Goal: Check status: Check status

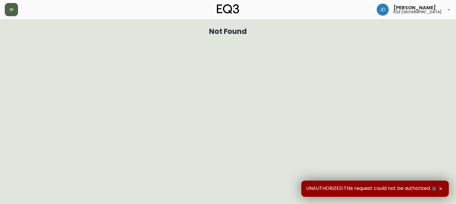
click at [16, 14] on button "button" at bounding box center [11, 9] width 13 height 13
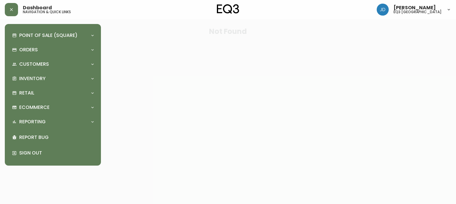
drag, startPoint x: 16, startPoint y: 14, endPoint x: 23, endPoint y: 18, distance: 8.1
click at [20, 17] on div "Dashboard navigation & quick links [PERSON_NAME] eq3 [GEOGRAPHIC_DATA]" at bounding box center [228, 9] width 447 height 19
drag, startPoint x: 44, startPoint y: 76, endPoint x: 40, endPoint y: 82, distance: 7.3
click at [40, 82] on p "Inventory" at bounding box center [32, 78] width 26 height 7
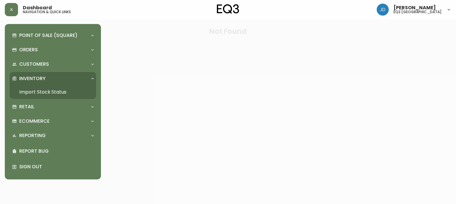
click at [28, 95] on link "Import Stock Status" at bounding box center [53, 92] width 87 height 14
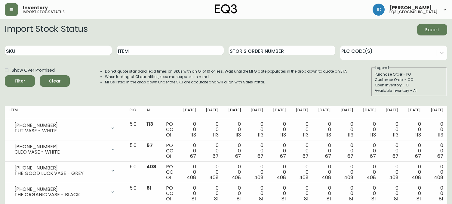
drag, startPoint x: 55, startPoint y: 56, endPoint x: 57, endPoint y: 52, distance: 4.0
click at [57, 53] on div "SKU" at bounding box center [58, 51] width 107 height 20
click at [58, 50] on input "SKU" at bounding box center [58, 51] width 107 height 10
paste input "[PHONE_NUMBER]"
type input "[PHONE_NUMBER]"
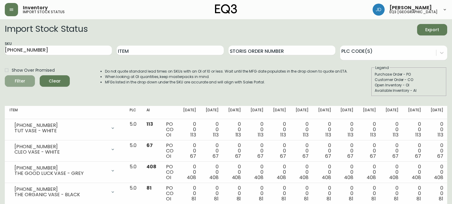
click at [27, 84] on span "Filter" at bounding box center [20, 82] width 20 height 8
